Goal: Information Seeking & Learning: Learn about a topic

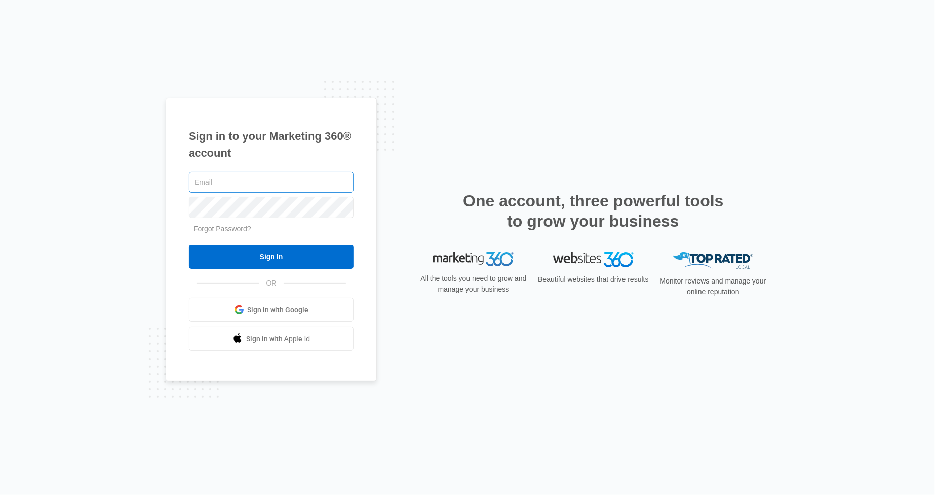
click at [210, 185] on input "text" at bounding box center [271, 182] width 165 height 21
type input "[EMAIL_ADDRESS][DOMAIN_NAME]"
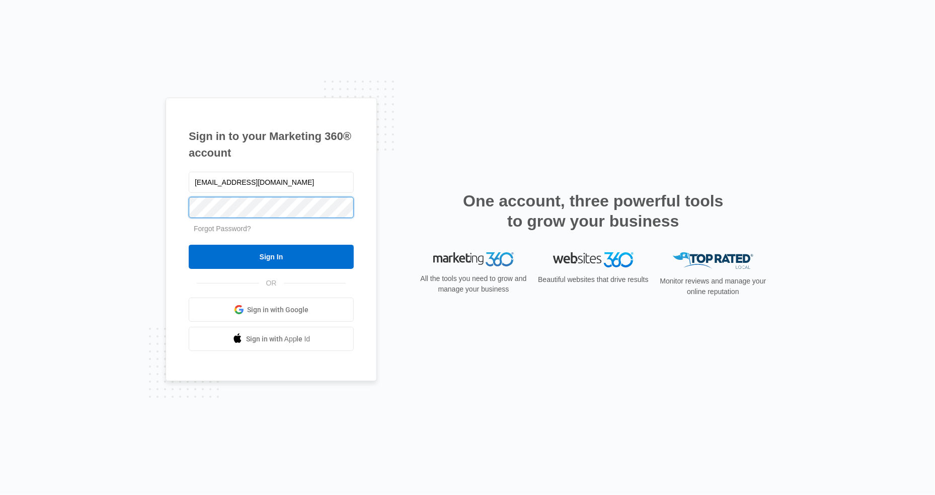
click at [189, 245] on input "Sign In" at bounding box center [271, 257] width 165 height 24
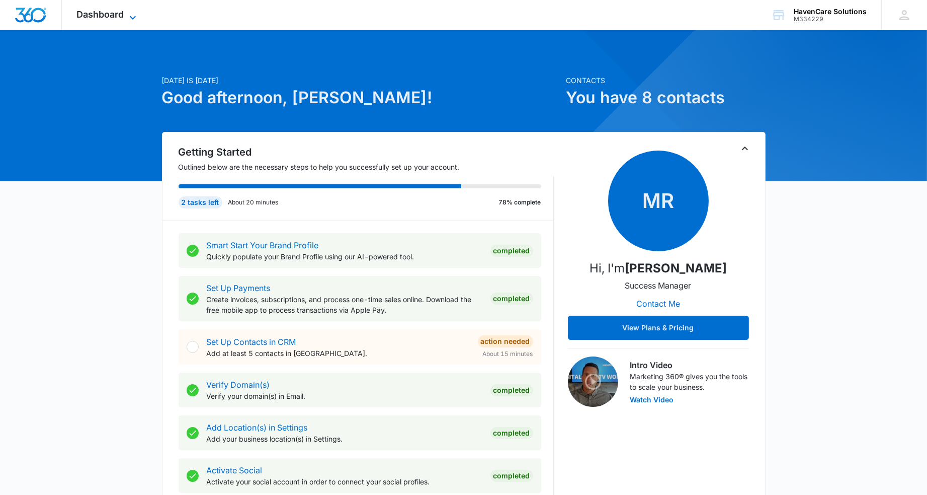
click at [131, 14] on icon at bounding box center [133, 18] width 12 height 12
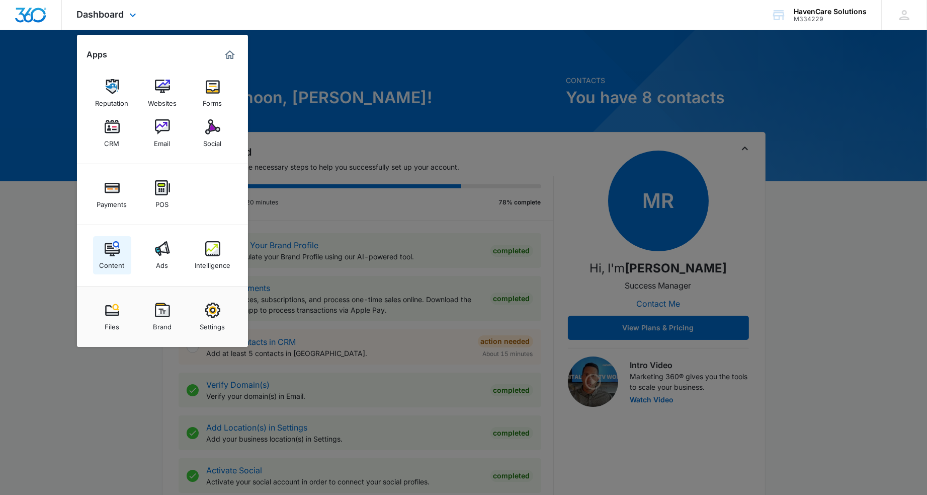
click at [109, 250] on img at bounding box center [112, 248] width 15 height 15
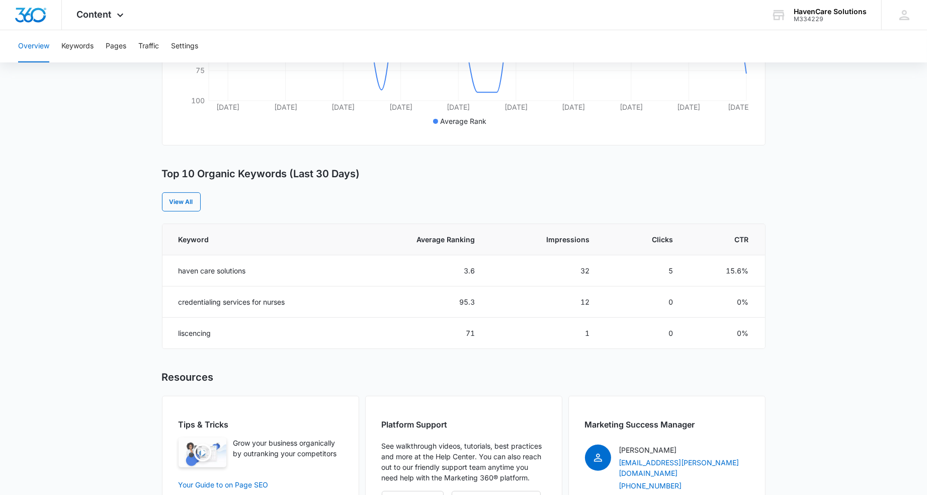
scroll to position [302, 0]
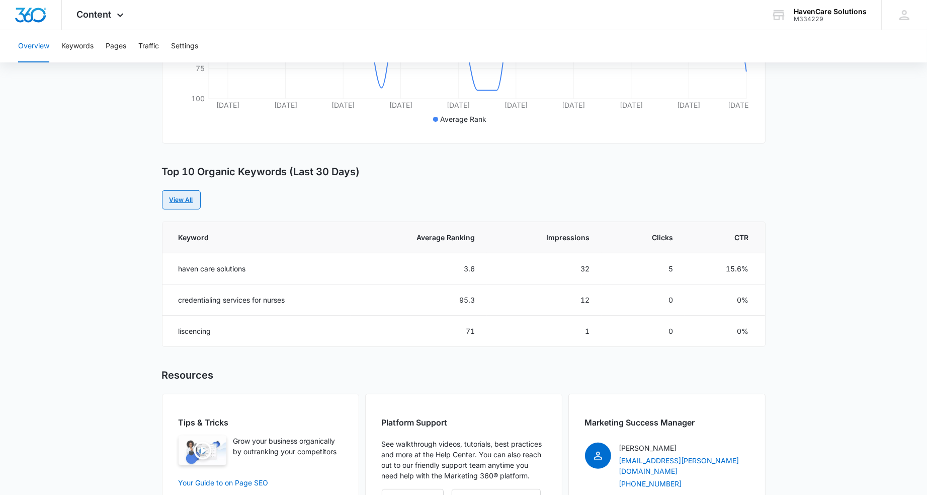
click at [180, 199] on link "View All" at bounding box center [181, 199] width 39 height 19
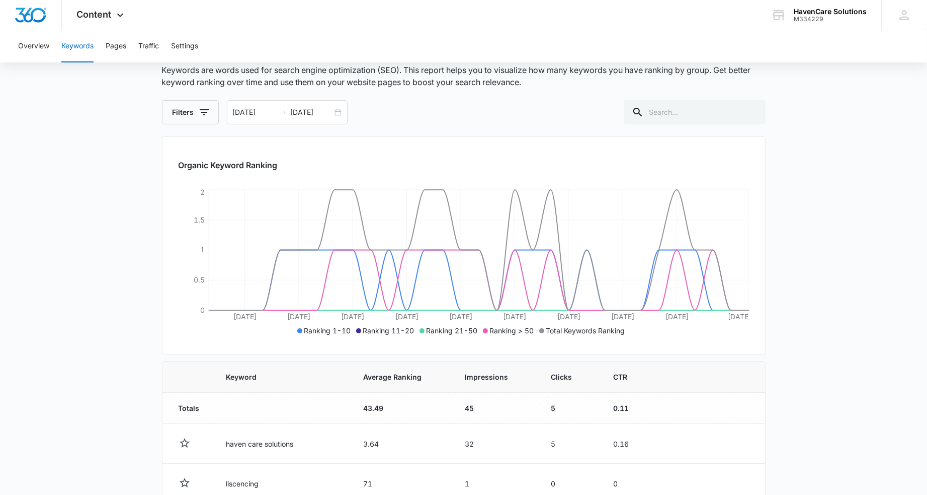
scroll to position [47, 0]
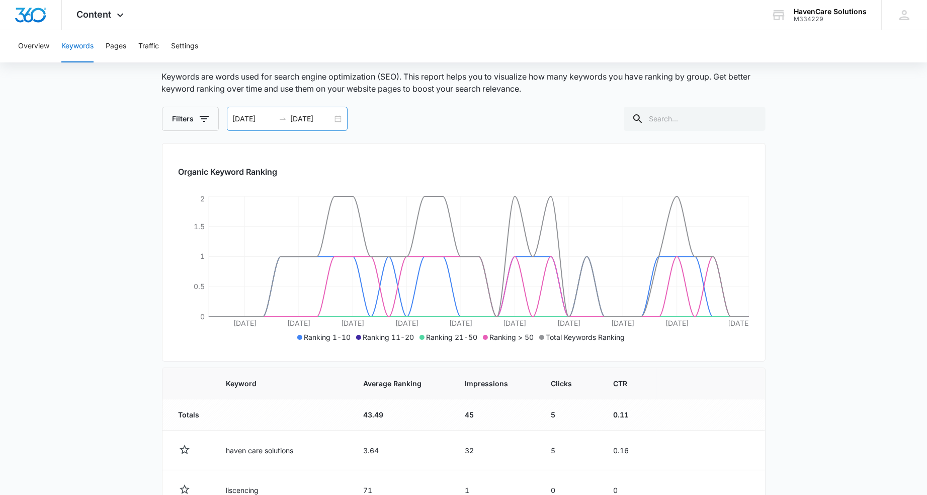
click at [337, 118] on div "[DATE] [DATE]" at bounding box center [287, 119] width 121 height 24
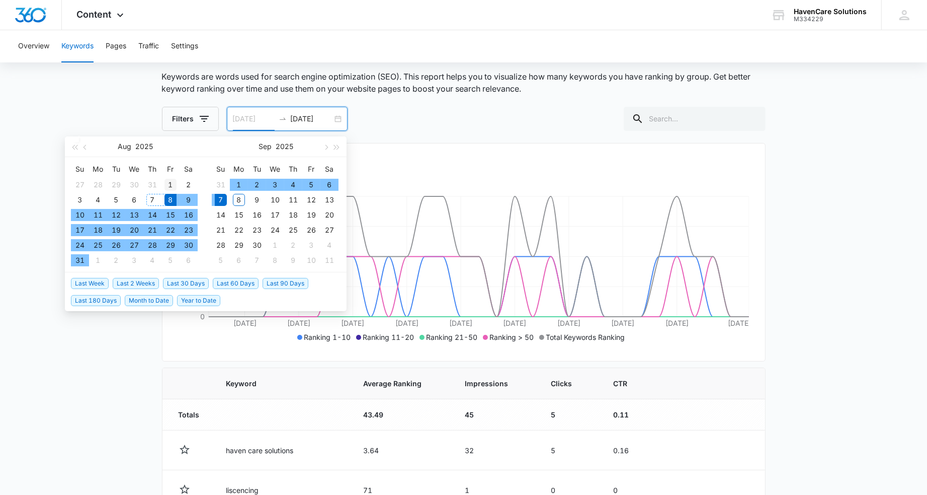
type input "[DATE]"
click at [171, 183] on div "1" at bounding box center [171, 185] width 12 height 12
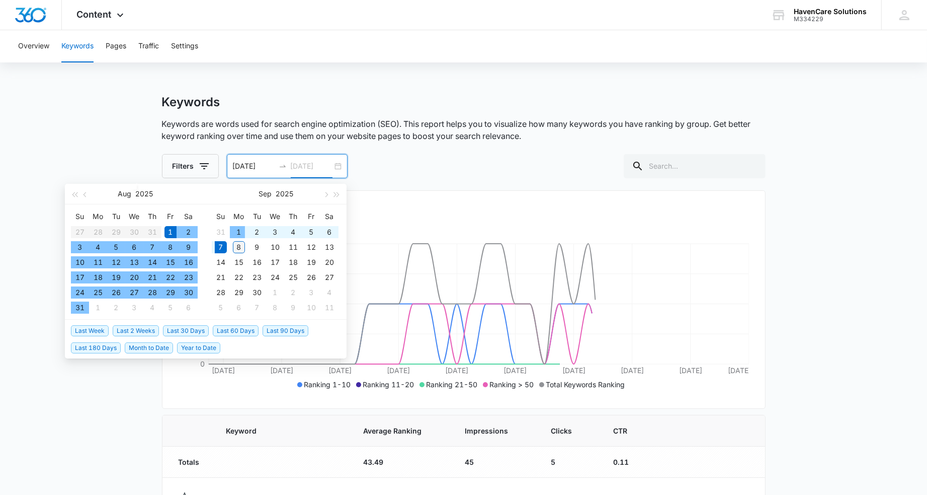
type input "[DATE]"
click at [241, 247] on div "8" at bounding box center [239, 247] width 12 height 12
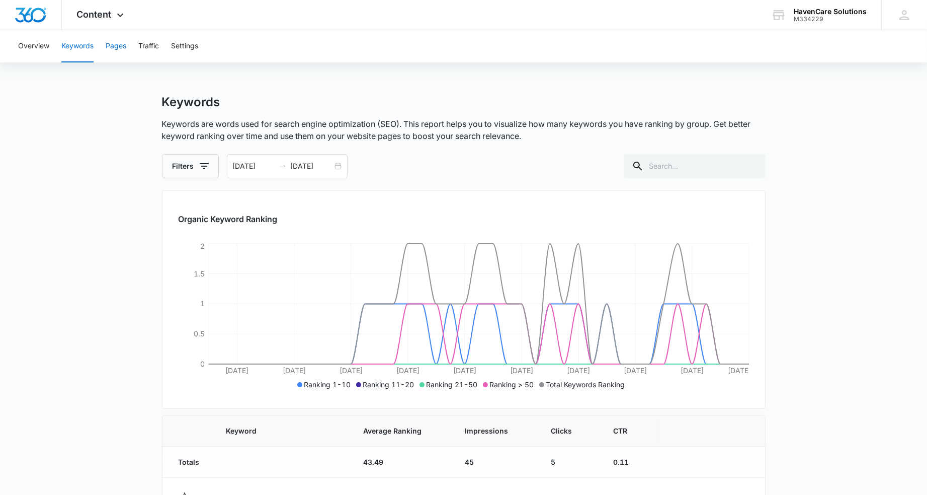
click at [117, 46] on button "Pages" at bounding box center [116, 46] width 21 height 32
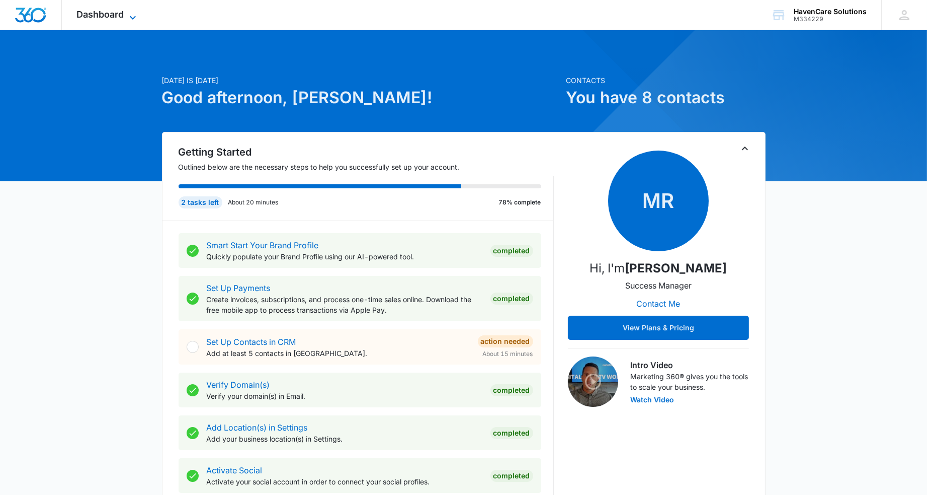
click at [127, 15] on icon at bounding box center [133, 18] width 12 height 12
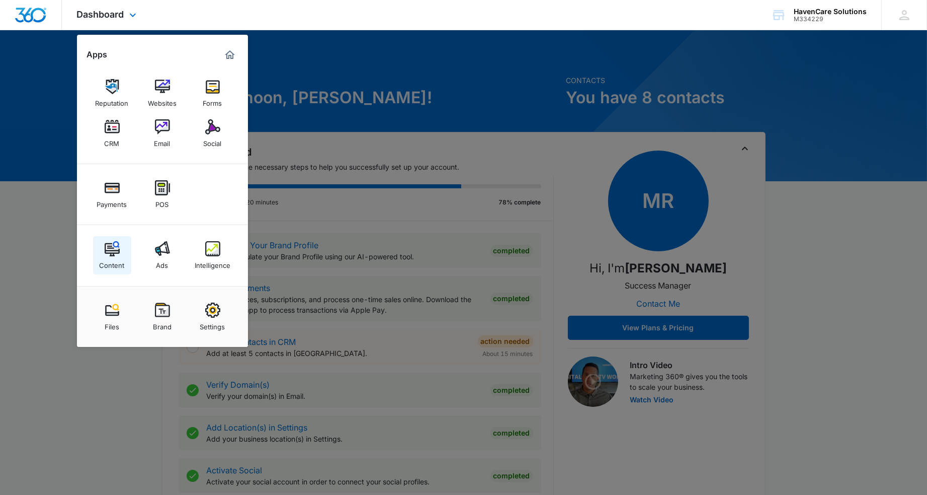
click at [109, 259] on div "Content" at bounding box center [112, 262] width 25 height 13
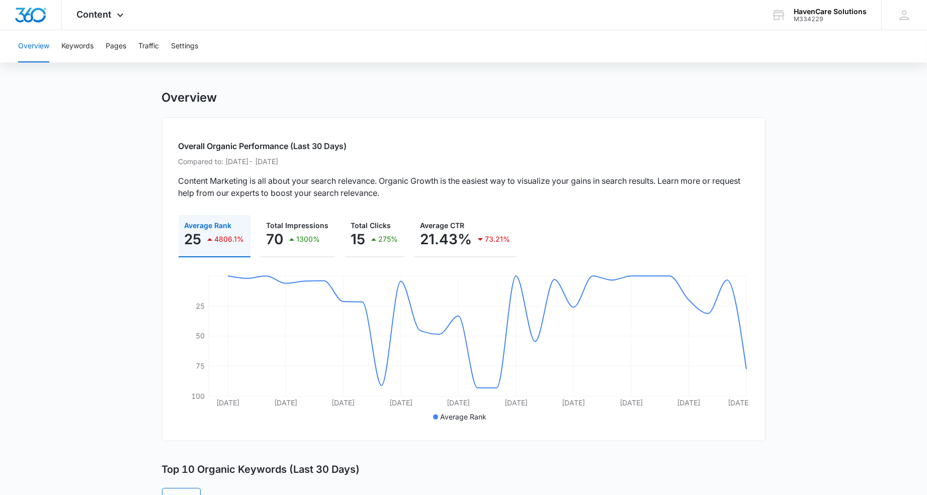
scroll to position [3, 0]
click at [153, 50] on button "Traffic" at bounding box center [148, 46] width 21 height 32
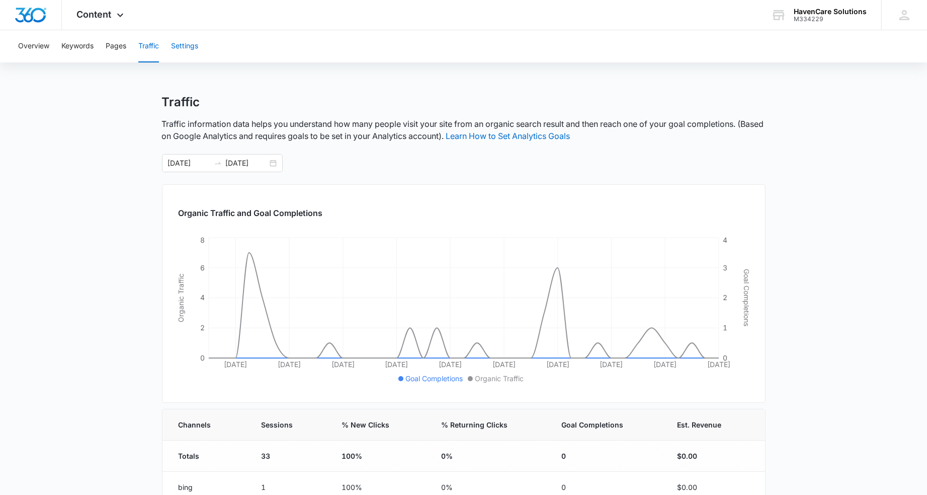
click at [177, 45] on button "Settings" at bounding box center [184, 46] width 27 height 32
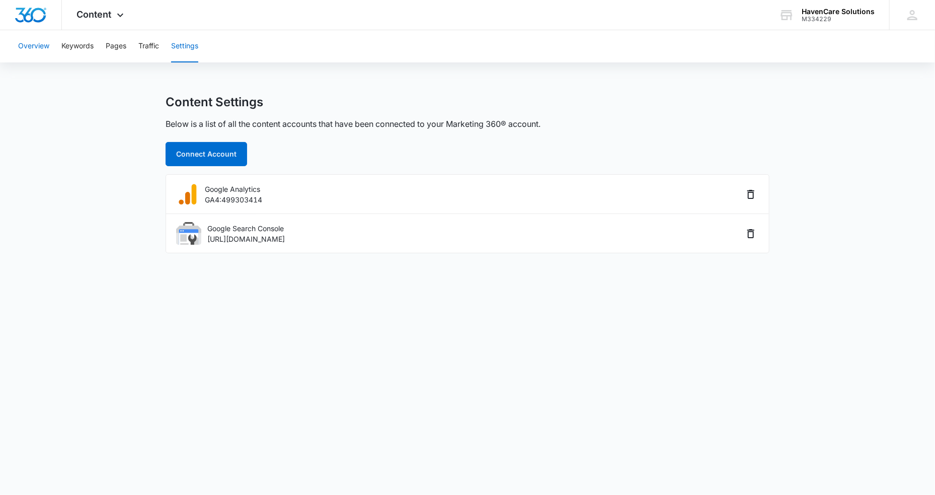
click at [38, 47] on button "Overview" at bounding box center [33, 46] width 31 height 32
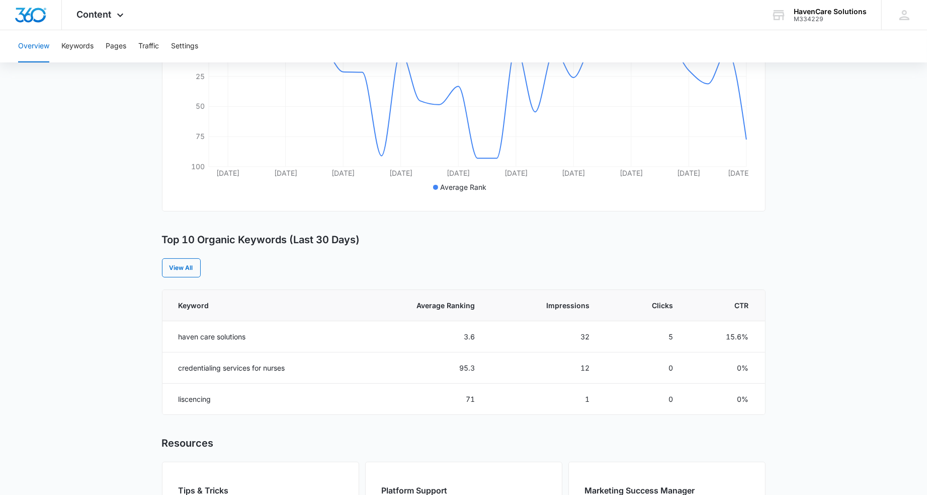
scroll to position [252, 0]
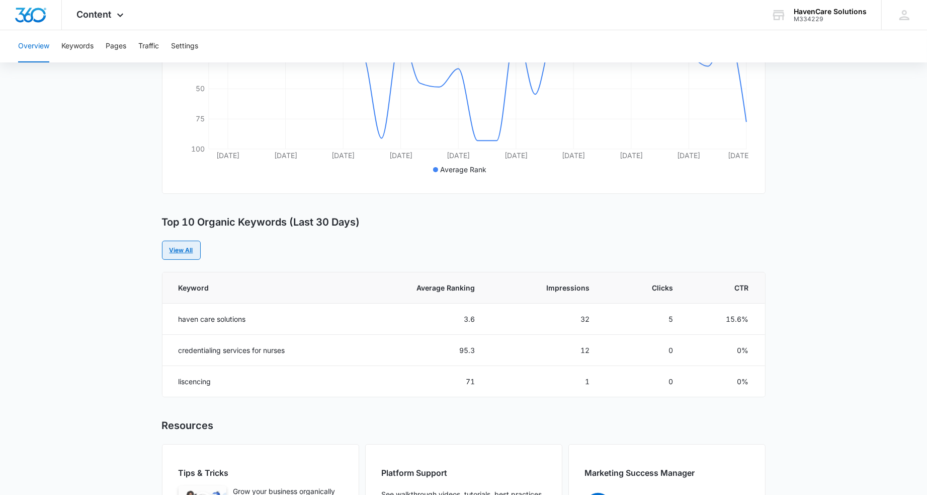
click at [179, 246] on link "View All" at bounding box center [181, 249] width 39 height 19
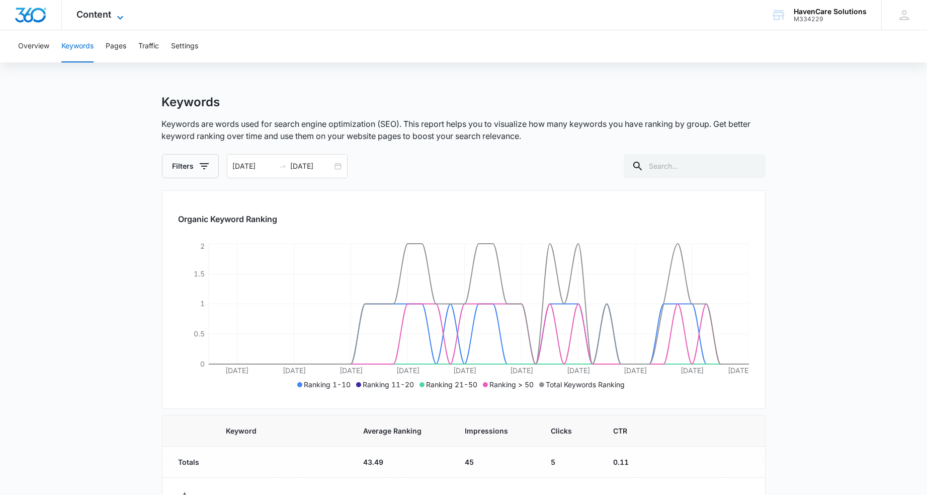
click at [115, 14] on icon at bounding box center [120, 18] width 12 height 12
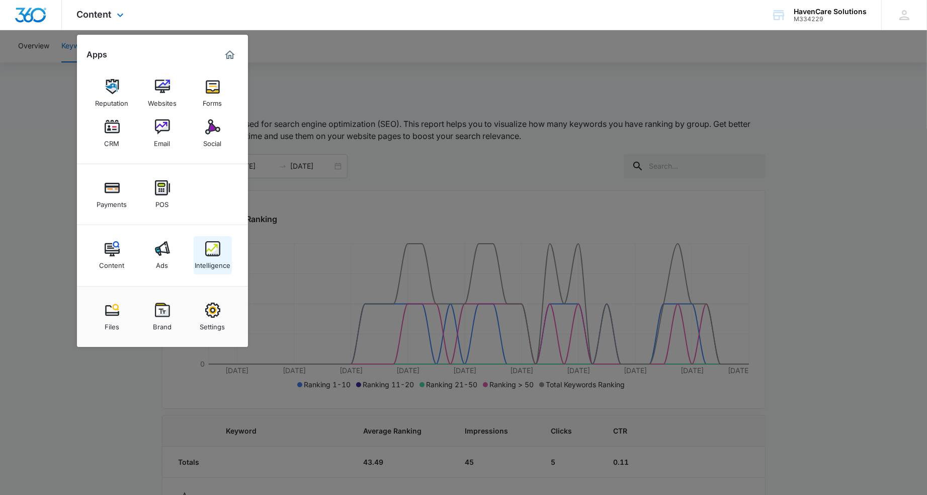
click at [211, 253] on img at bounding box center [212, 248] width 15 height 15
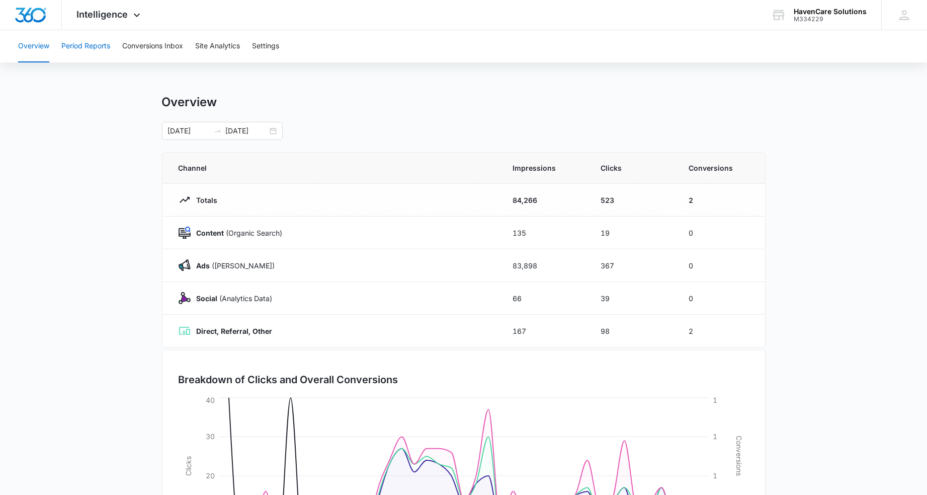
click at [83, 47] on button "Period Reports" at bounding box center [85, 46] width 49 height 32
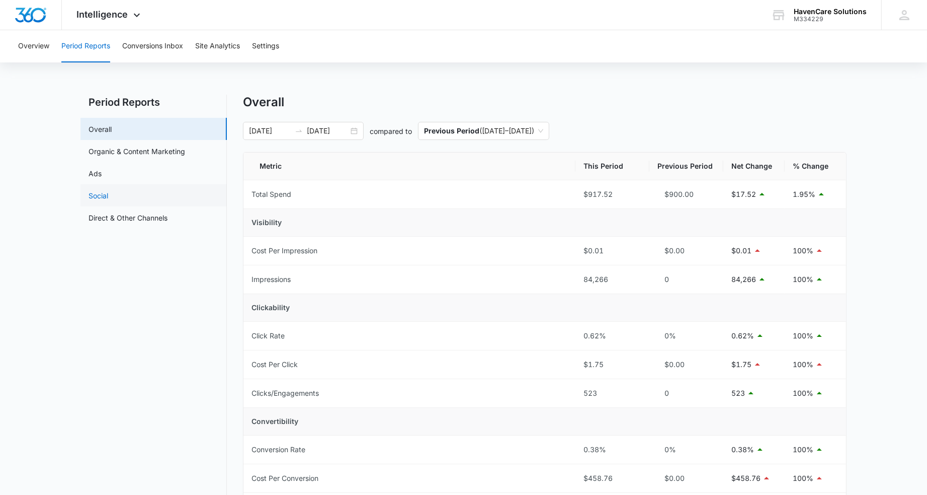
click at [101, 194] on link "Social" at bounding box center [99, 195] width 20 height 11
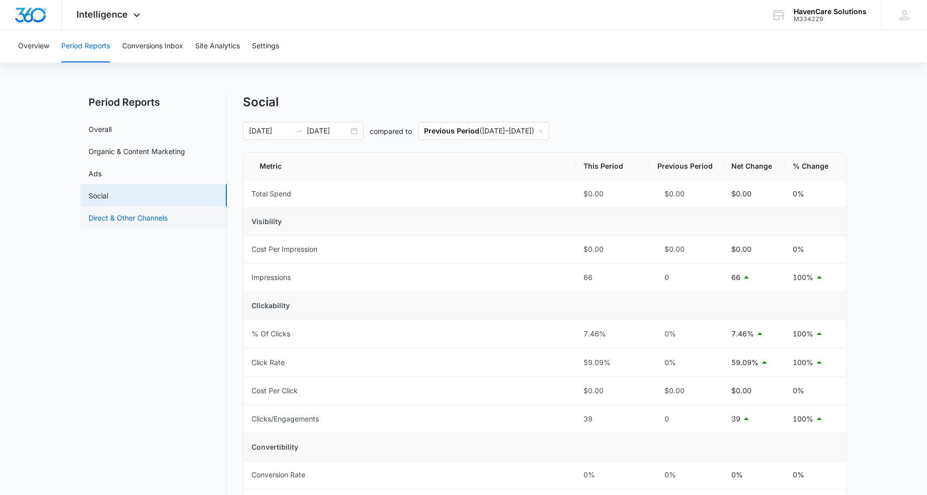
click at [151, 221] on link "Direct & Other Channels" at bounding box center [128, 217] width 79 height 11
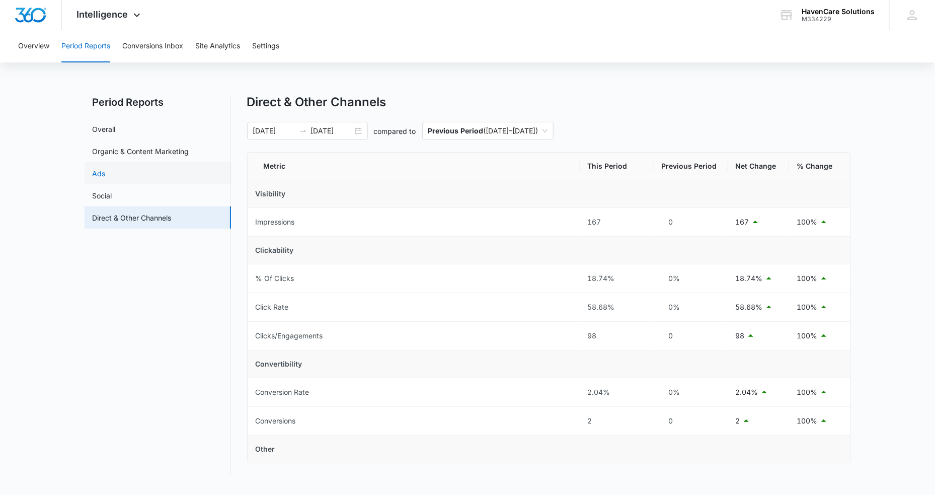
click at [104, 170] on link "Ads" at bounding box center [99, 173] width 13 height 11
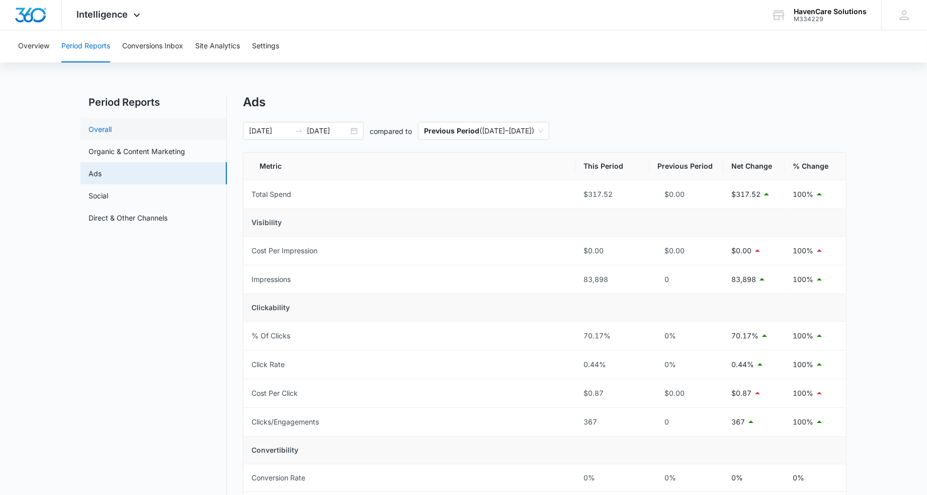
click at [112, 131] on link "Overall" at bounding box center [100, 129] width 23 height 11
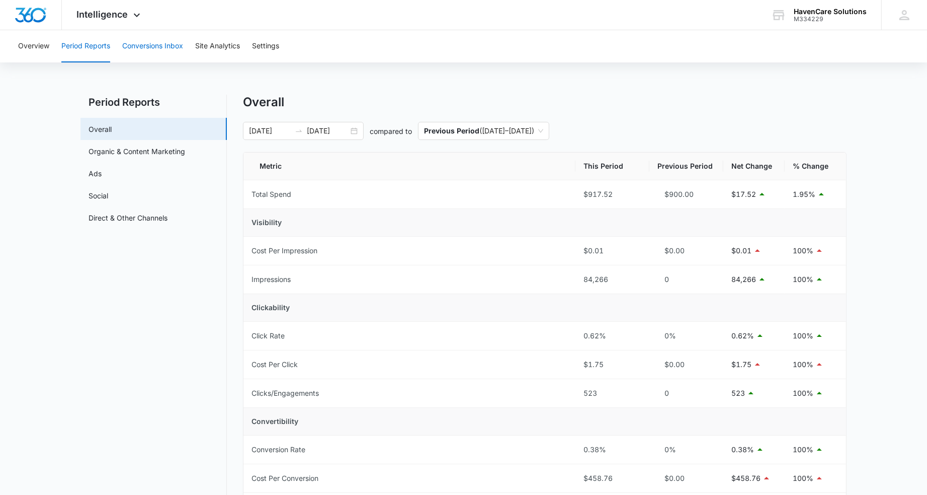
click at [159, 48] on button "Conversions Inbox" at bounding box center [152, 46] width 61 height 32
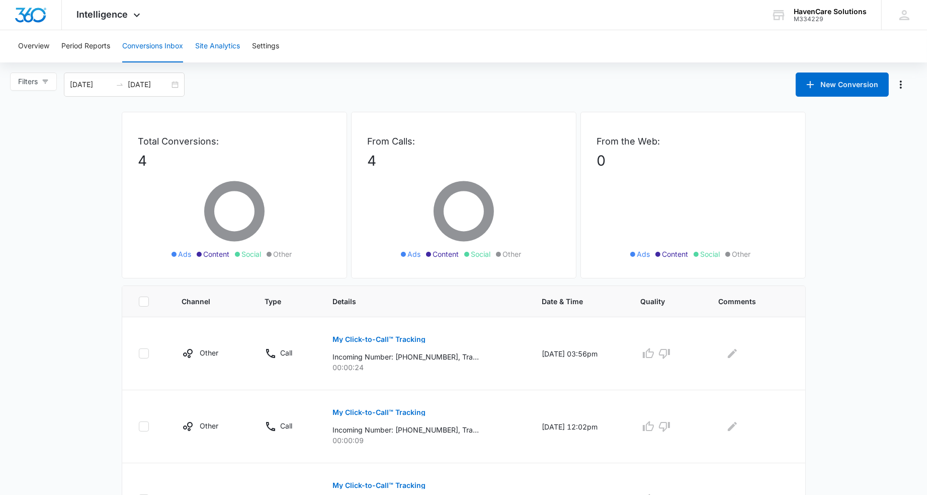
click at [216, 48] on button "Site Analytics" at bounding box center [217, 46] width 45 height 32
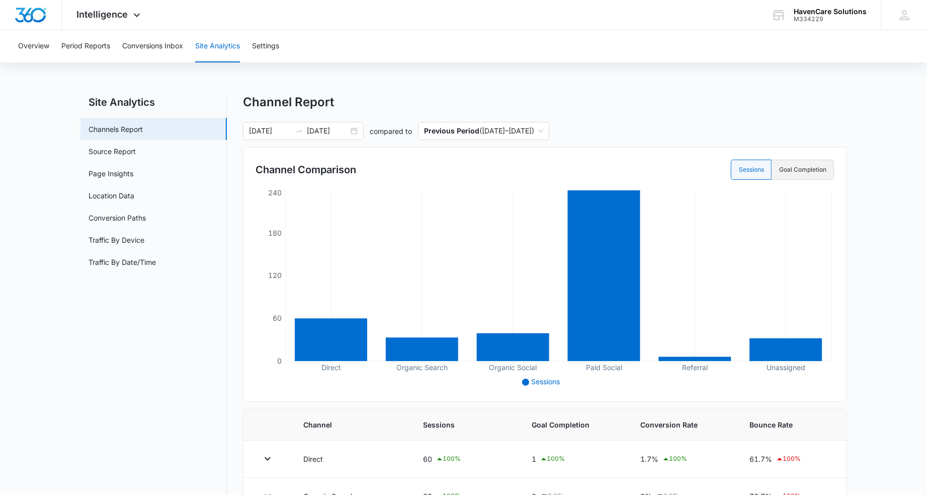
click at [809, 170] on label "Goal Completion" at bounding box center [803, 169] width 62 height 20
click at [779, 170] on input "Goal Completion" at bounding box center [779, 170] width 1 height 1
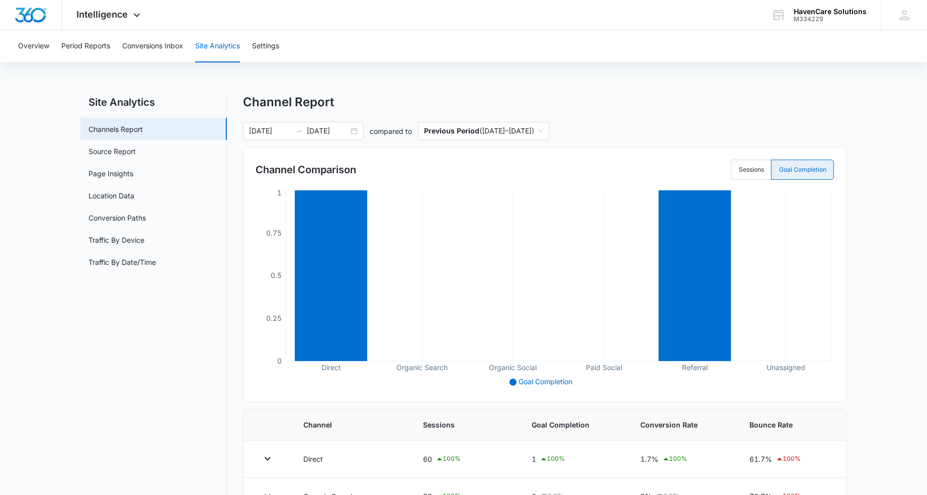
radio input "false"
radio input "true"
click at [108, 151] on link "Source Report" at bounding box center [112, 151] width 47 height 11
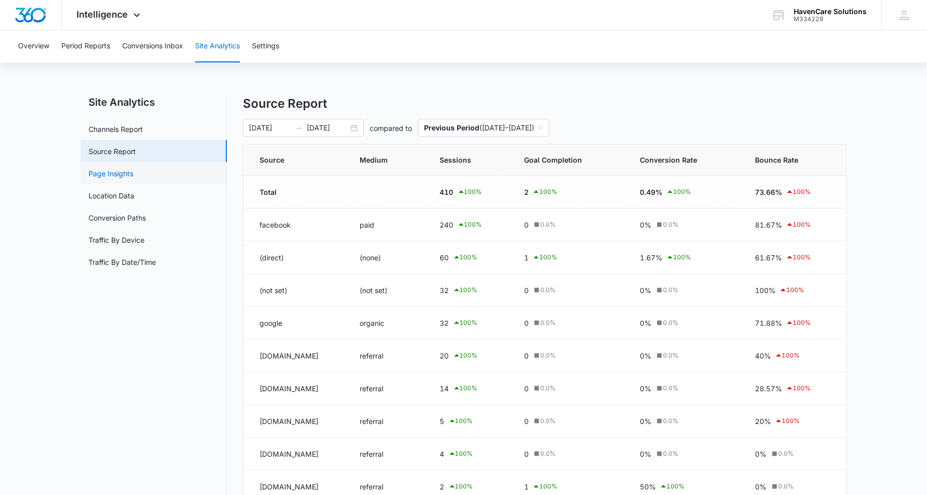
click at [120, 174] on link "Page Insights" at bounding box center [111, 173] width 45 height 11
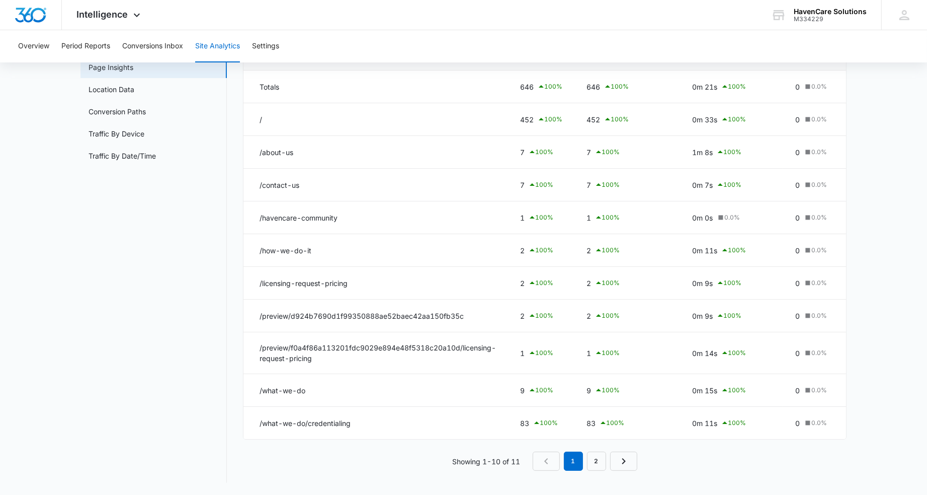
scroll to position [112, 0]
click at [591, 461] on link "2" at bounding box center [596, 460] width 19 height 19
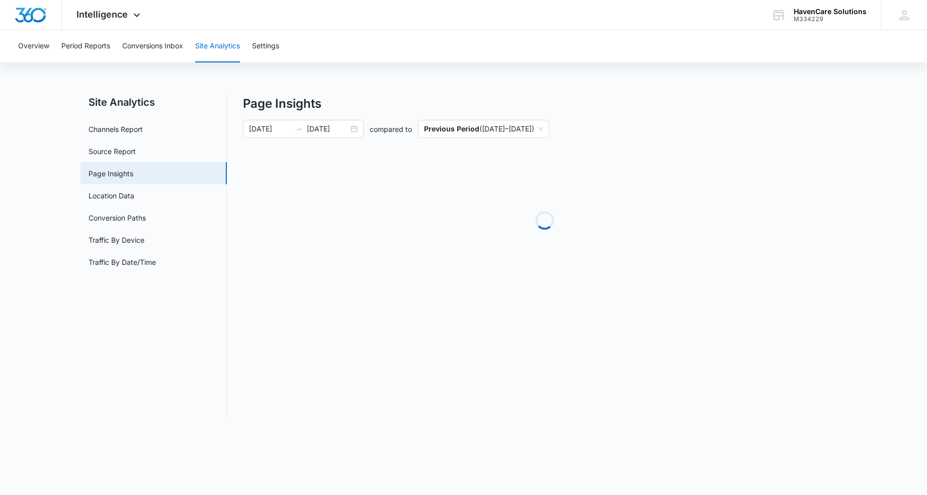
scroll to position [0, 0]
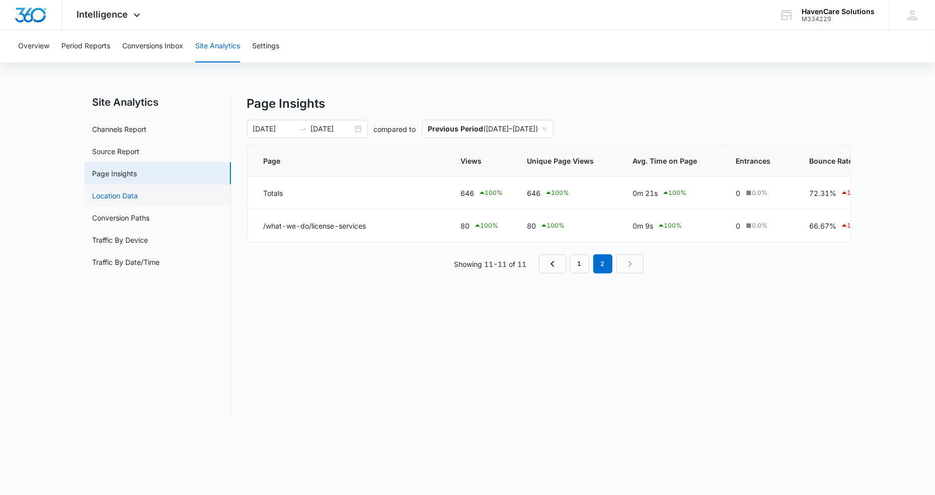
click at [115, 195] on link "Location Data" at bounding box center [116, 195] width 46 height 11
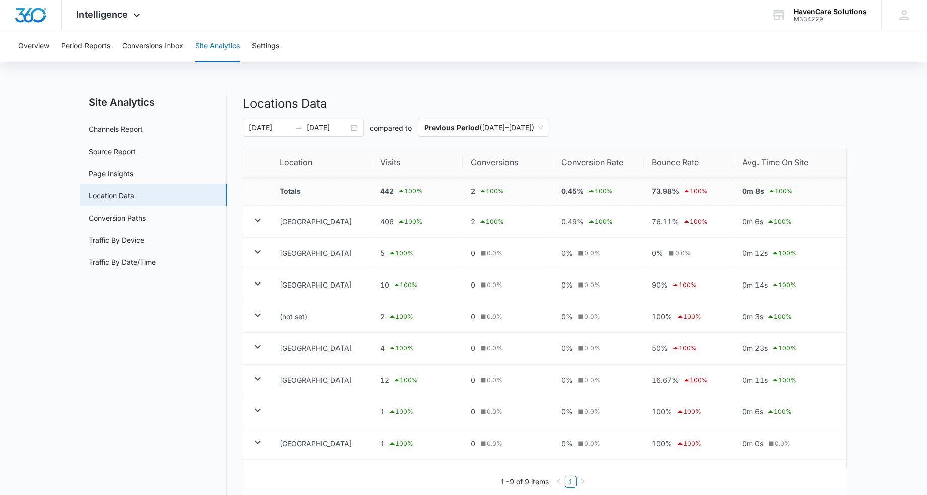
scroll to position [41, 0]
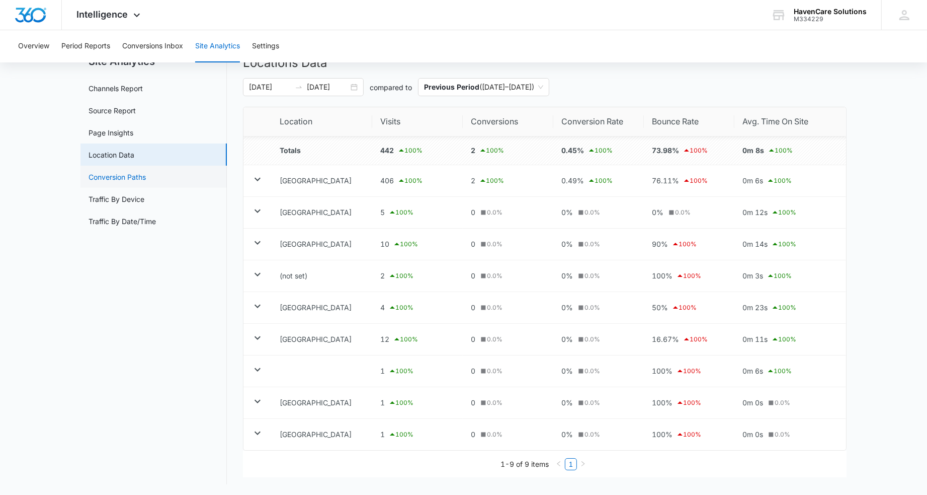
click at [119, 175] on link "Conversion Paths" at bounding box center [117, 177] width 57 height 11
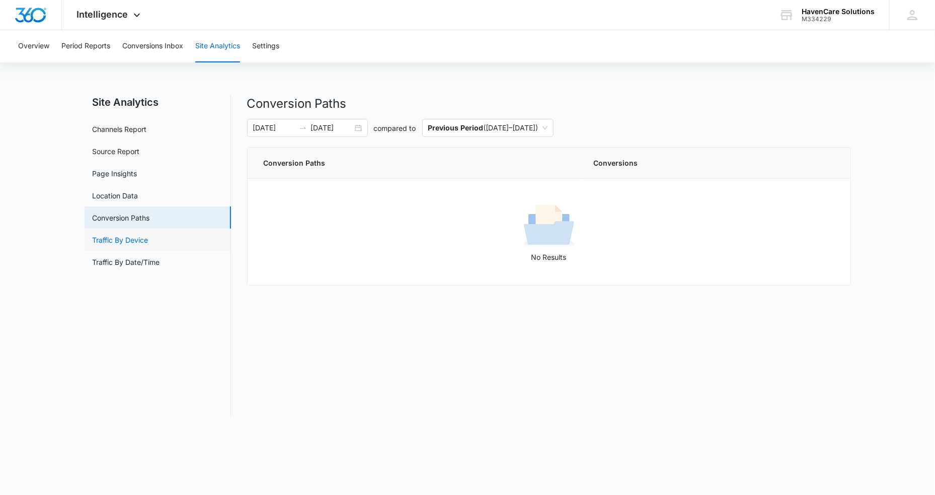
click at [112, 241] on link "Traffic By Device" at bounding box center [121, 239] width 56 height 11
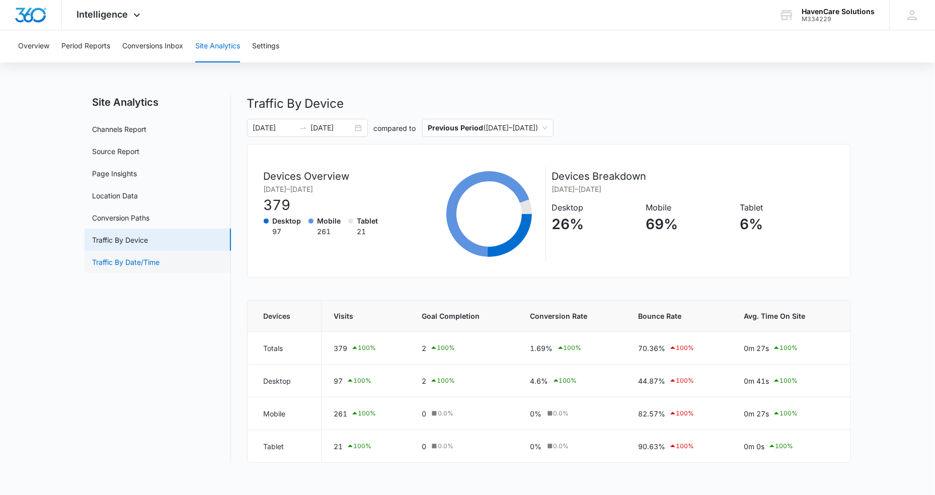
click at [121, 260] on link "Traffic By Date/Time" at bounding box center [126, 262] width 67 height 11
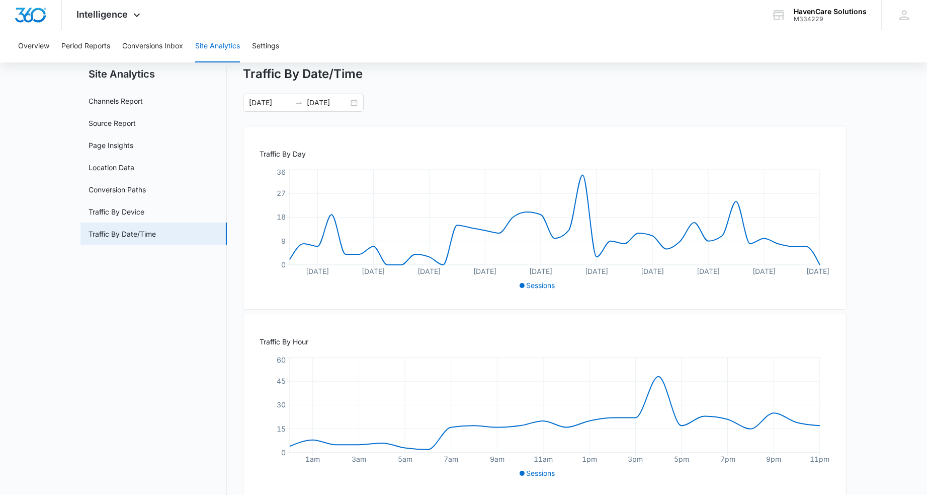
scroll to position [44, 0]
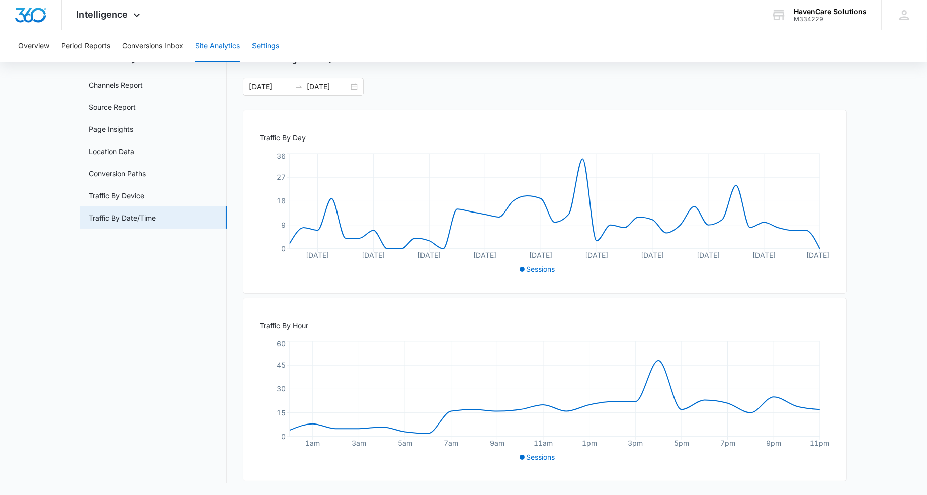
click at [273, 46] on button "Settings" at bounding box center [265, 46] width 27 height 32
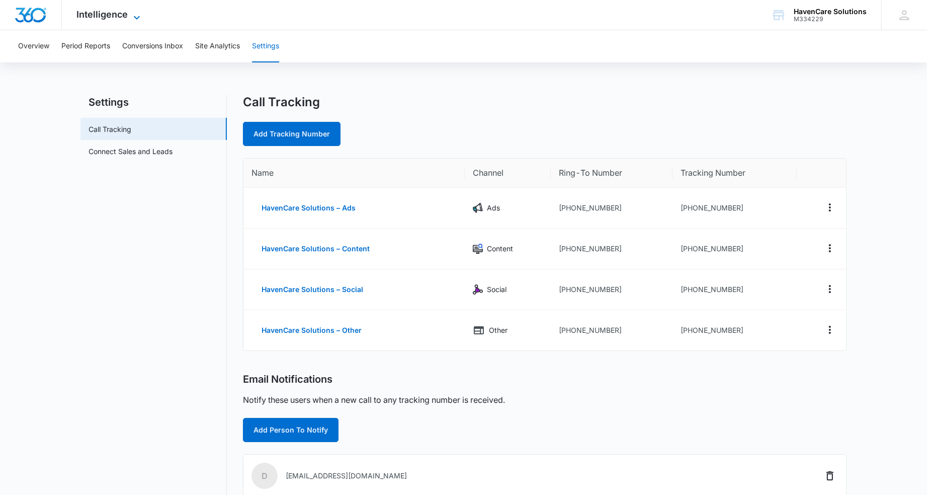
click at [119, 18] on span "Intelligence" at bounding box center [102, 14] width 51 height 11
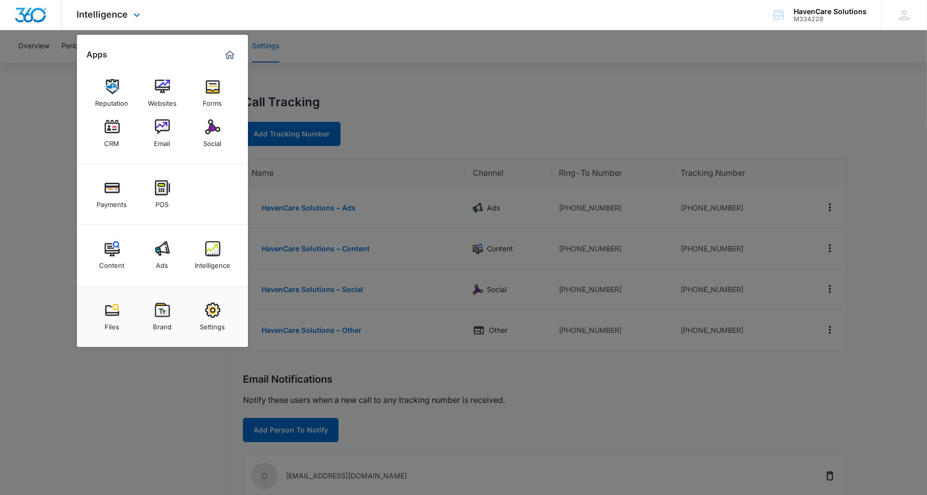
click at [232, 57] on img "Marketing 360® Dashboard" at bounding box center [230, 55] width 12 height 12
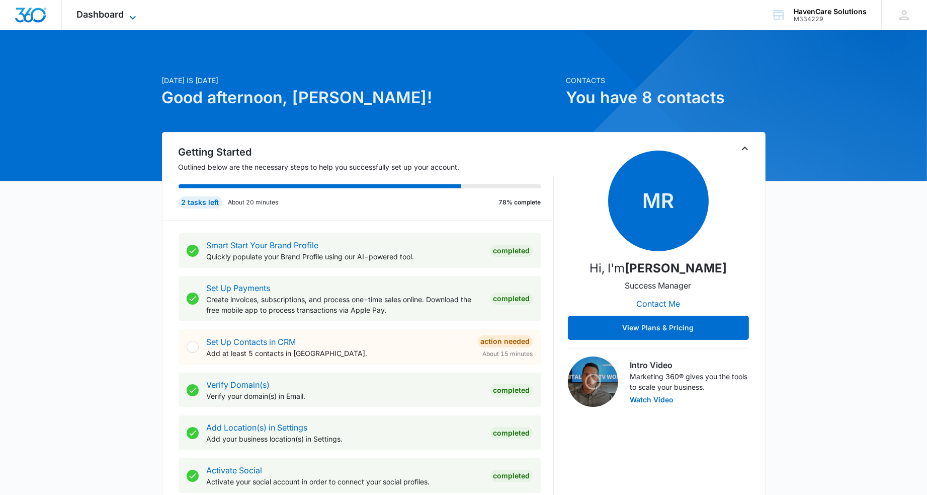
click at [136, 20] on icon at bounding box center [133, 18] width 12 height 12
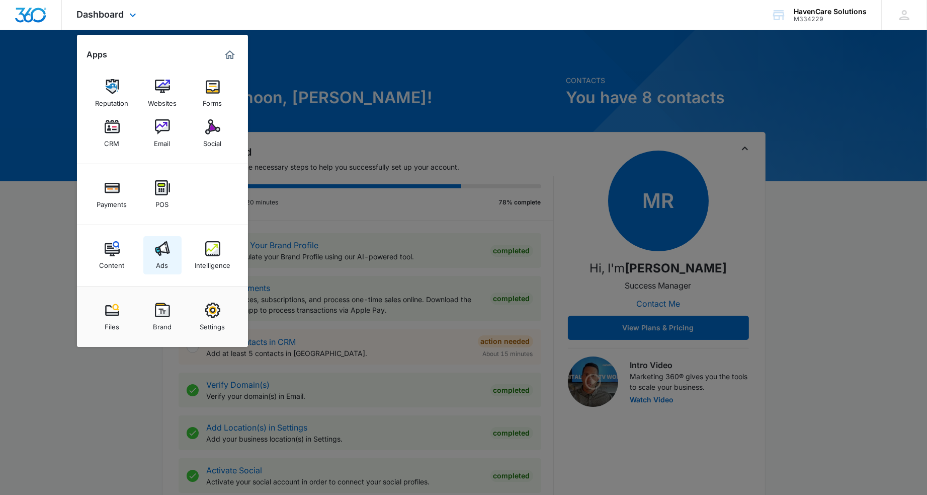
click at [164, 254] on img at bounding box center [162, 248] width 15 height 15
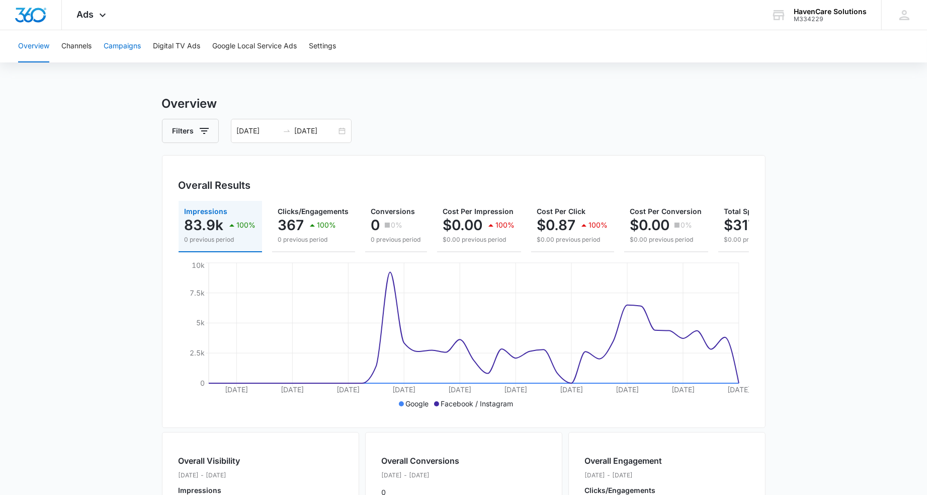
click at [128, 47] on button "Campaigns" at bounding box center [122, 46] width 37 height 32
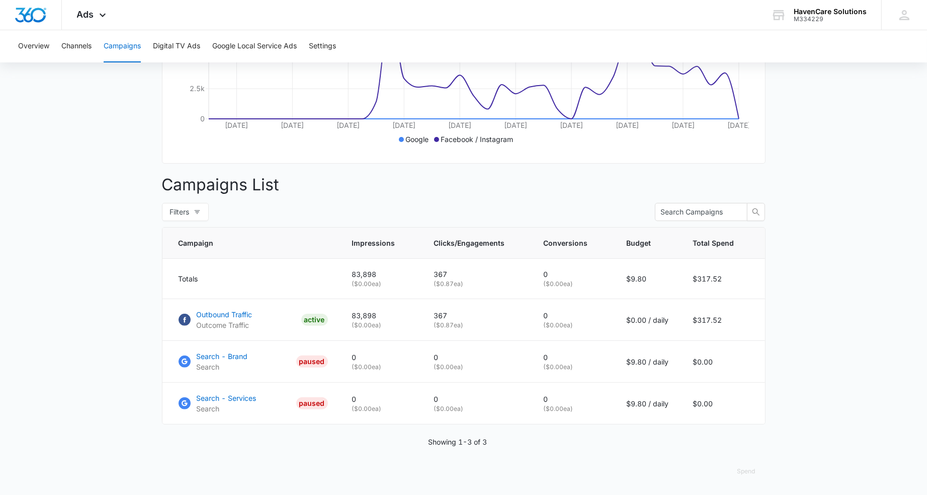
scroll to position [271, 0]
click at [239, 313] on p "Outbound Traffic" at bounding box center [225, 313] width 56 height 11
